Goal: Check status: Check status

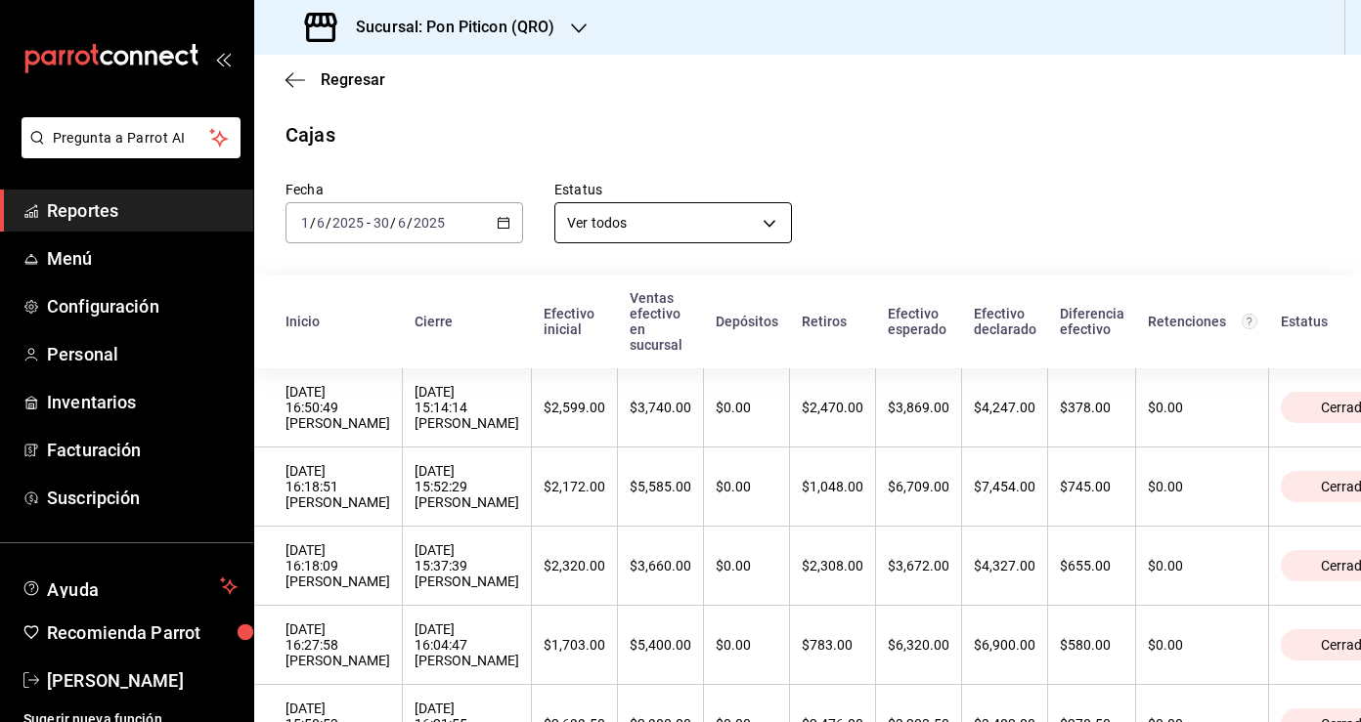
click at [609, 220] on body "Pregunta a Parrot AI Reportes Menú Configuración Personal Inventarios Facturaci…" at bounding box center [680, 361] width 1361 height 722
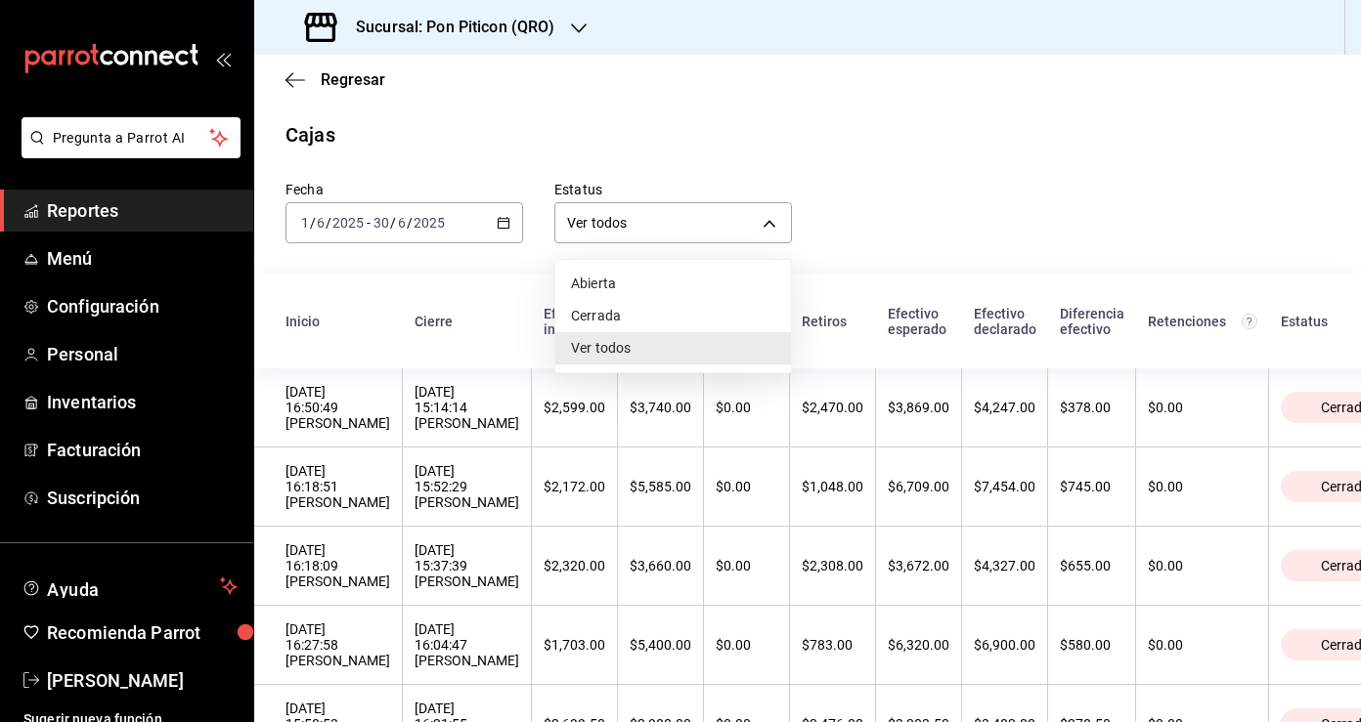
click at [582, 173] on div at bounding box center [680, 361] width 1361 height 722
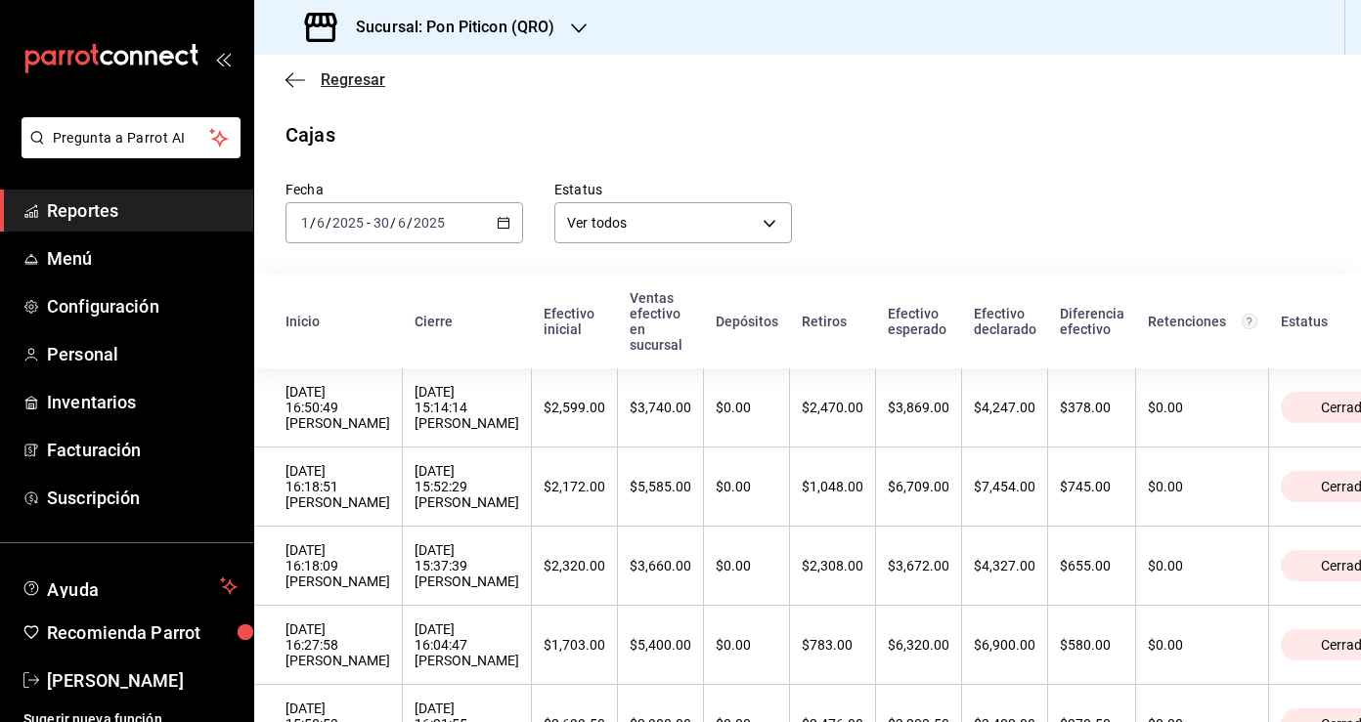
click at [285, 77] on icon "button" at bounding box center [295, 80] width 20 height 18
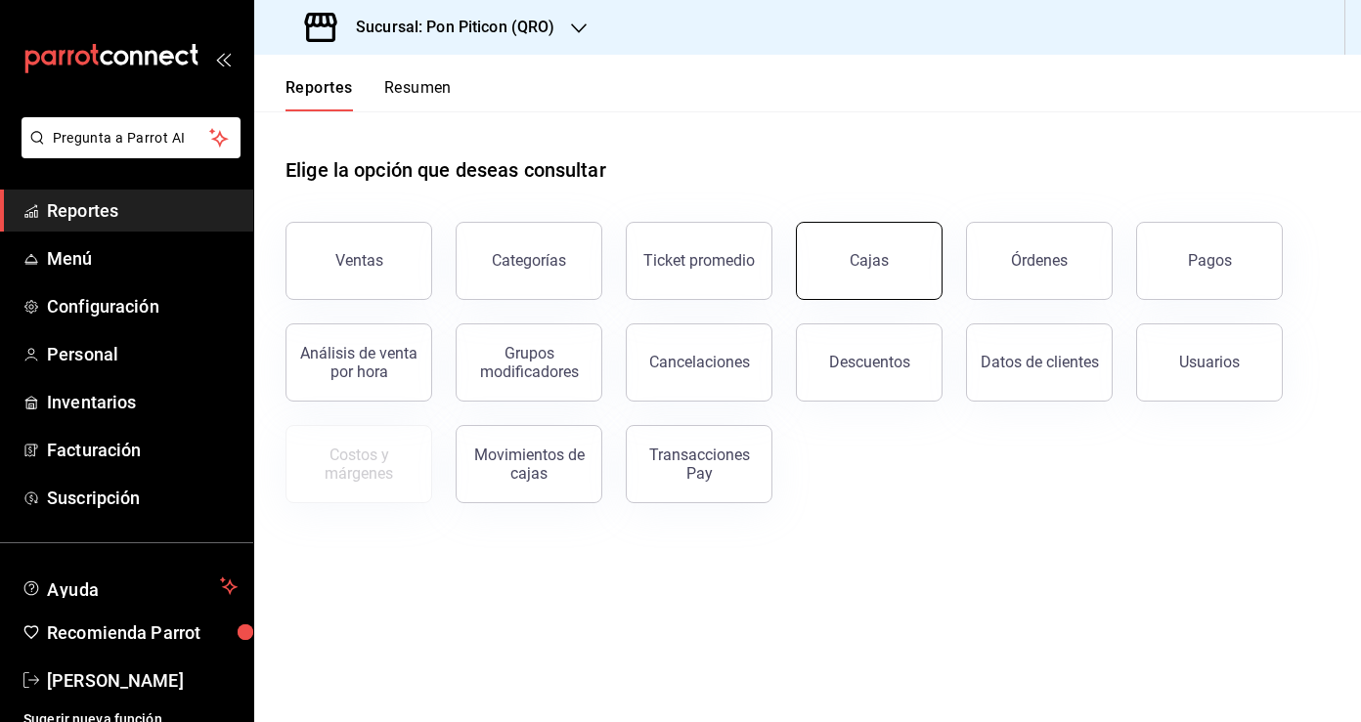
click at [849, 263] on button "Cajas" at bounding box center [869, 261] width 147 height 78
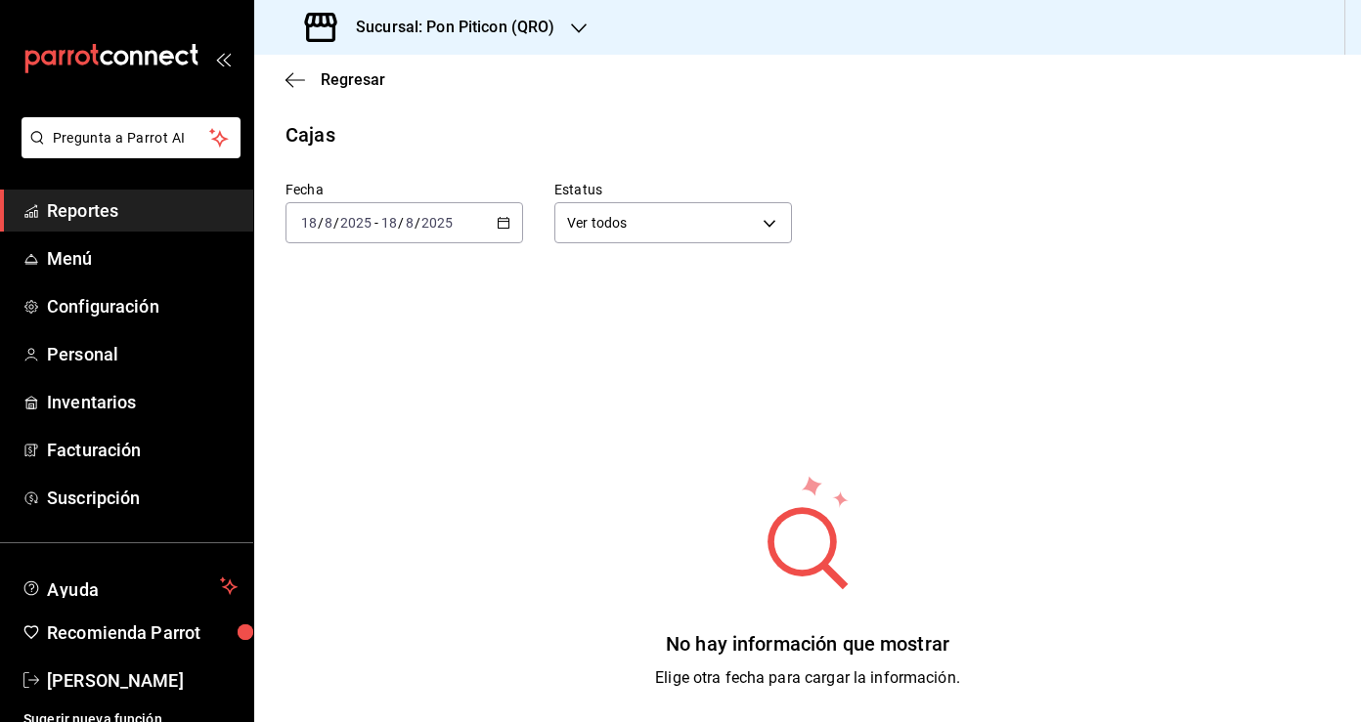
click at [493, 223] on div "[DATE] [DATE] - [DATE] [DATE]" at bounding box center [404, 222] width 238 height 41
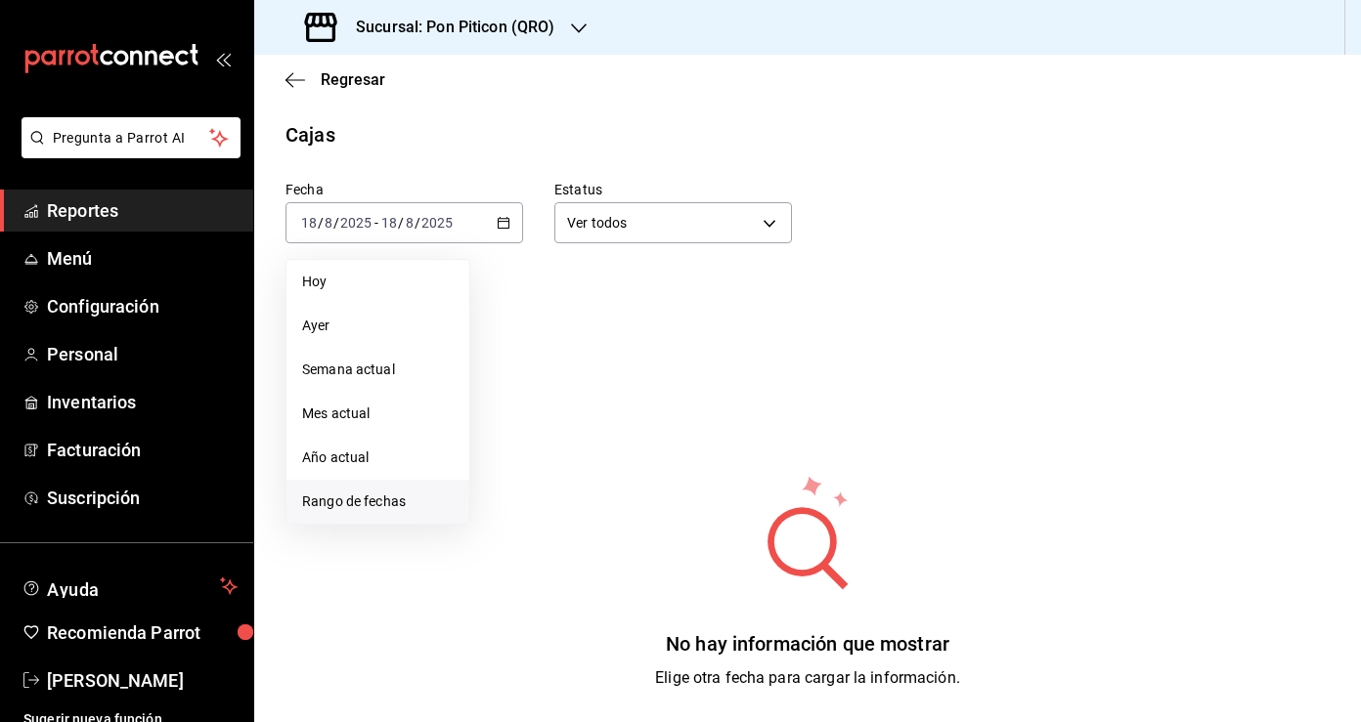
click at [397, 502] on span "Rango de fechas" at bounding box center [378, 502] width 152 height 21
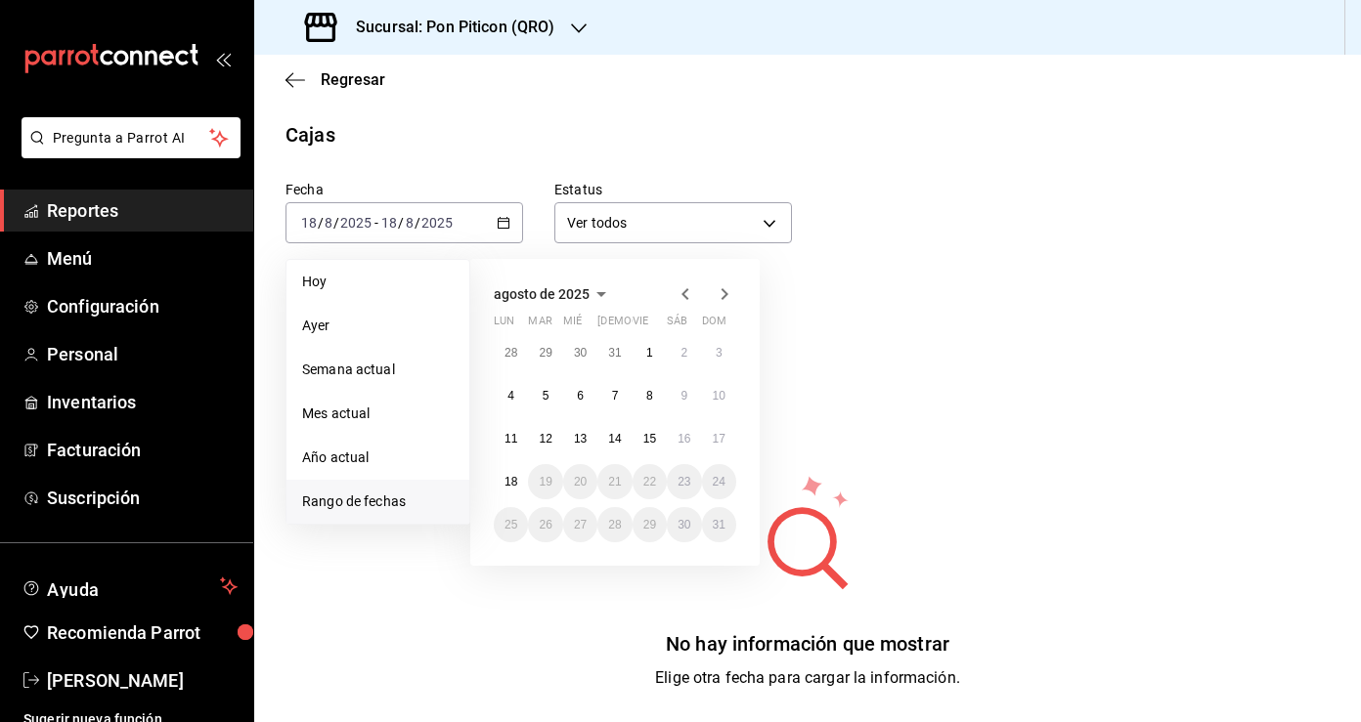
click at [684, 295] on icon "button" at bounding box center [684, 294] width 7 height 12
click at [725, 351] on button "1" at bounding box center [719, 352] width 34 height 35
click at [505, 567] on abbr "30" at bounding box center [510, 568] width 13 height 14
